Goal: Information Seeking & Learning: Learn about a topic

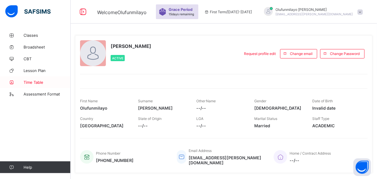
click at [33, 80] on span "Time Table" at bounding box center [47, 82] width 47 height 5
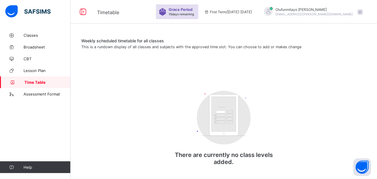
click at [334, 55] on span at bounding box center [223, 53] width 285 height 9
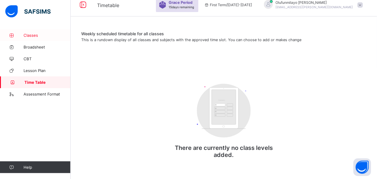
click at [31, 37] on span "Classes" at bounding box center [47, 35] width 47 height 5
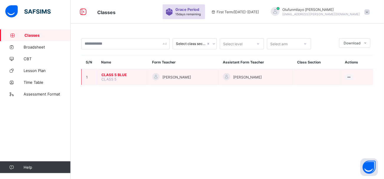
drag, startPoint x: 115, startPoint y: 77, endPoint x: 114, endPoint y: 73, distance: 3.9
click at [114, 73] on td "CLASS 5 BLUE CLASS 5" at bounding box center [122, 77] width 51 height 16
click at [114, 73] on span "CLASS 5 BLUE" at bounding box center [122, 75] width 42 height 4
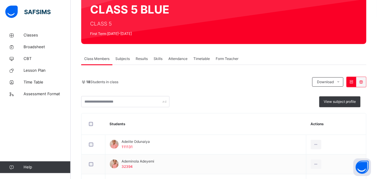
scroll to position [57, 0]
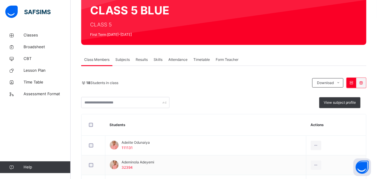
click at [203, 57] on span "Timetable" at bounding box center [202, 59] width 16 height 5
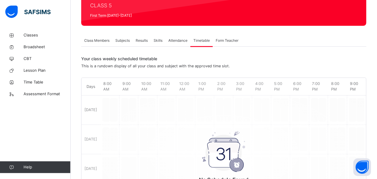
scroll to position [73, 0]
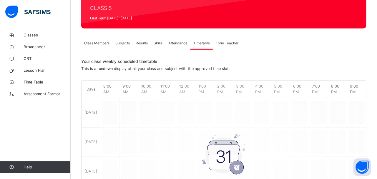
click at [113, 107] on div "No Schedule Found There are no subjects has been allocated a time slot for this…" at bounding box center [224, 156] width 285 height 144
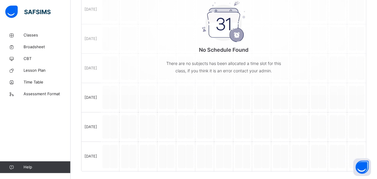
scroll to position [213, 0]
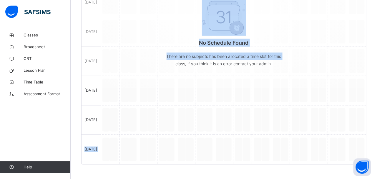
drag, startPoint x: 161, startPoint y: 125, endPoint x: 165, endPoint y: 75, distance: 50.2
click at [165, 75] on div "Days 8:00 AM 9:00 AM 10:00 AM 11:00 AM 12:00 AM 1:00 PM 2:00 PM 3:00 PM 4:00 PM…" at bounding box center [223, 52] width 285 height 224
click at [165, 75] on div "No Schedule Found There are no subjects has been allocated a time slot for this…" at bounding box center [224, 16] width 285 height 144
click at [222, 40] on p "No Schedule Found" at bounding box center [224, 43] width 118 height 8
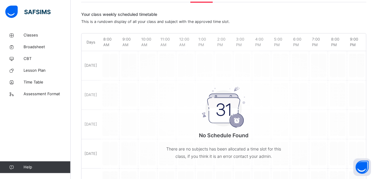
scroll to position [125, 0]
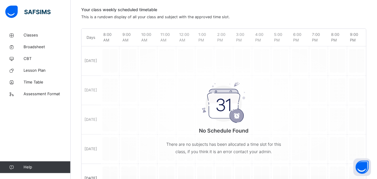
click at [225, 125] on div "No Schedule Found There are no subjects has been allocated a time slot for this…" at bounding box center [224, 117] width 118 height 102
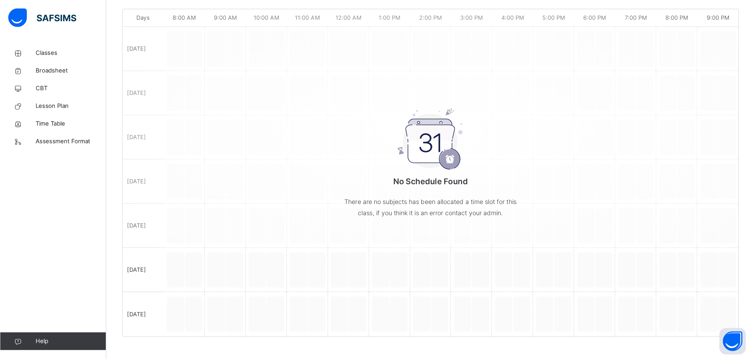
scroll to position [29, 0]
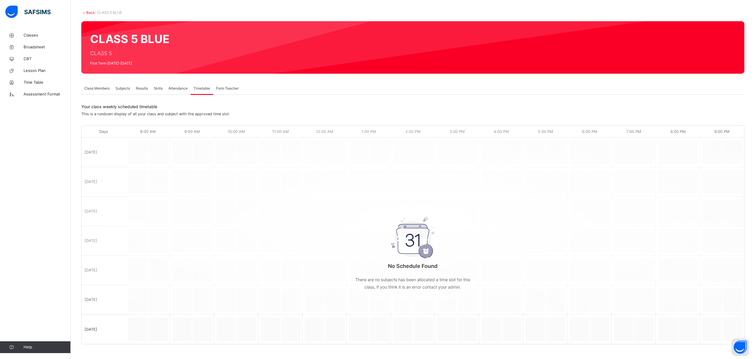
drag, startPoint x: 382, startPoint y: 28, endPoint x: 372, endPoint y: 208, distance: 179.9
click at [372, 179] on div "No Schedule Found There are no subjects has been allocated a time slot for this…" at bounding box center [413, 252] width 118 height 102
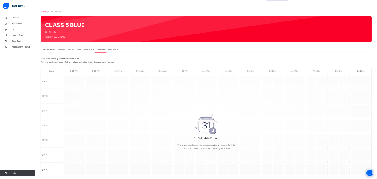
scroll to position [15, 0]
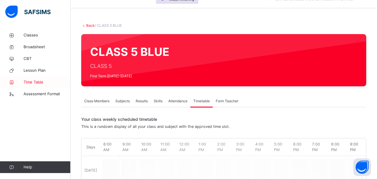
drag, startPoint x: 753, startPoint y: 1, endPoint x: 33, endPoint y: 82, distance: 724.6
click at [33, 82] on span "Time Table" at bounding box center [47, 83] width 47 height 6
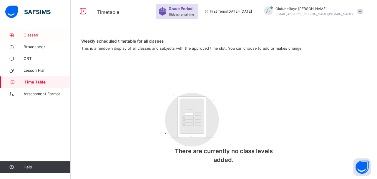
click at [34, 35] on span "Classes" at bounding box center [47, 35] width 47 height 6
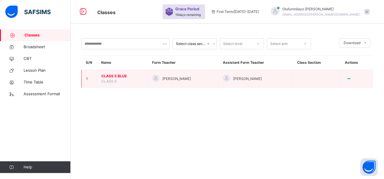
click at [111, 75] on span "CLASS 5 BLUE" at bounding box center [122, 76] width 42 height 5
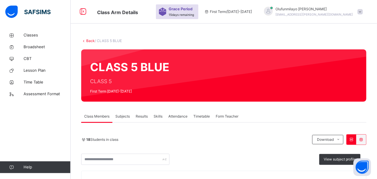
click at [123, 119] on span "Subjects" at bounding box center [122, 116] width 14 height 5
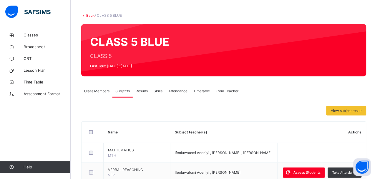
scroll to position [23, 0]
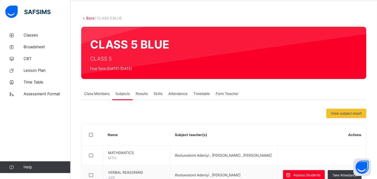
click at [143, 93] on span "Results" at bounding box center [142, 93] width 12 height 5
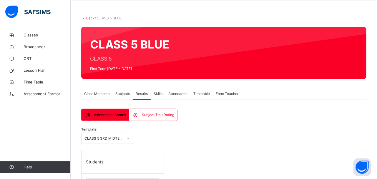
click at [153, 94] on div "Skills" at bounding box center [158, 94] width 15 height 12
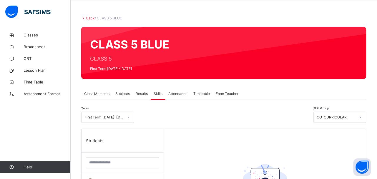
click at [100, 91] on span "Class Members" at bounding box center [96, 93] width 25 height 5
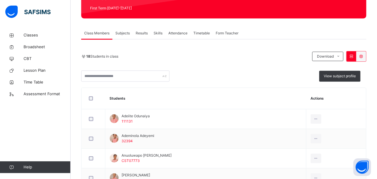
scroll to position [86, 0]
